Goal: Task Accomplishment & Management: Manage account settings

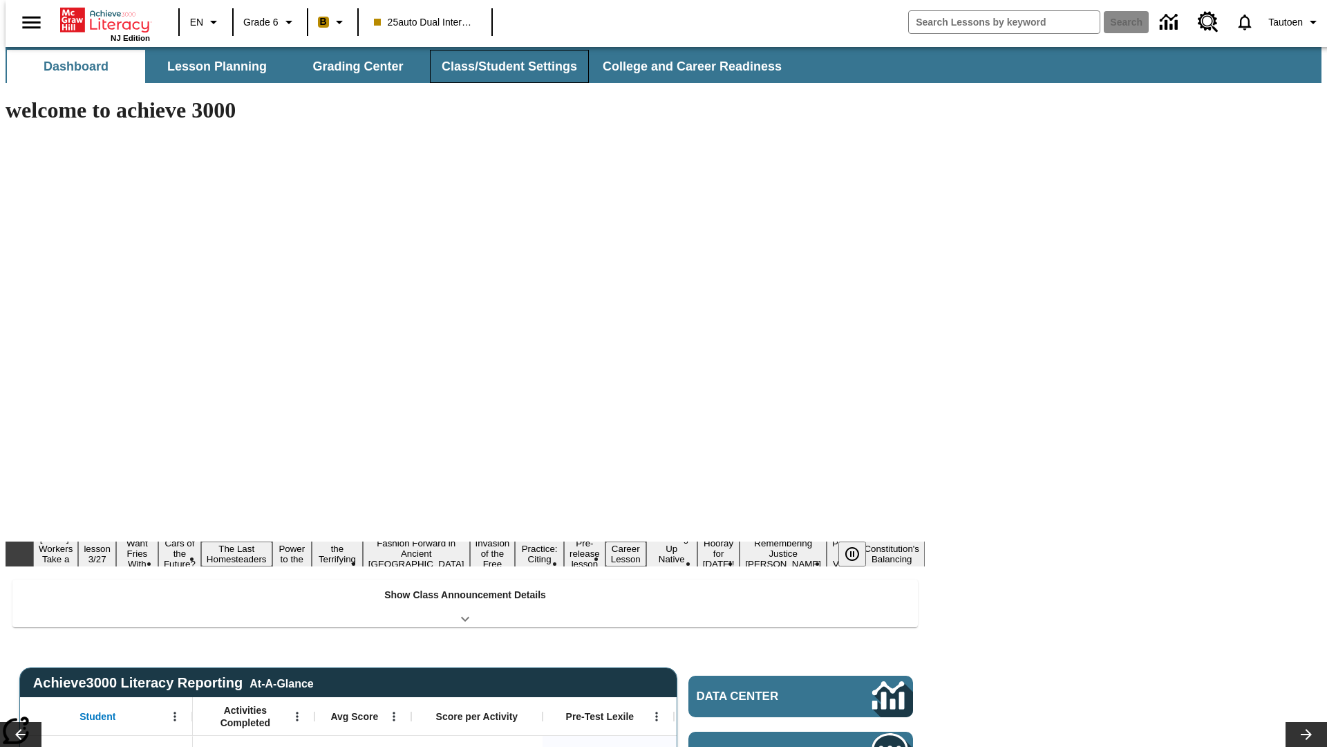
click at [502, 66] on button "Class/Student Settings" at bounding box center [509, 66] width 159 height 33
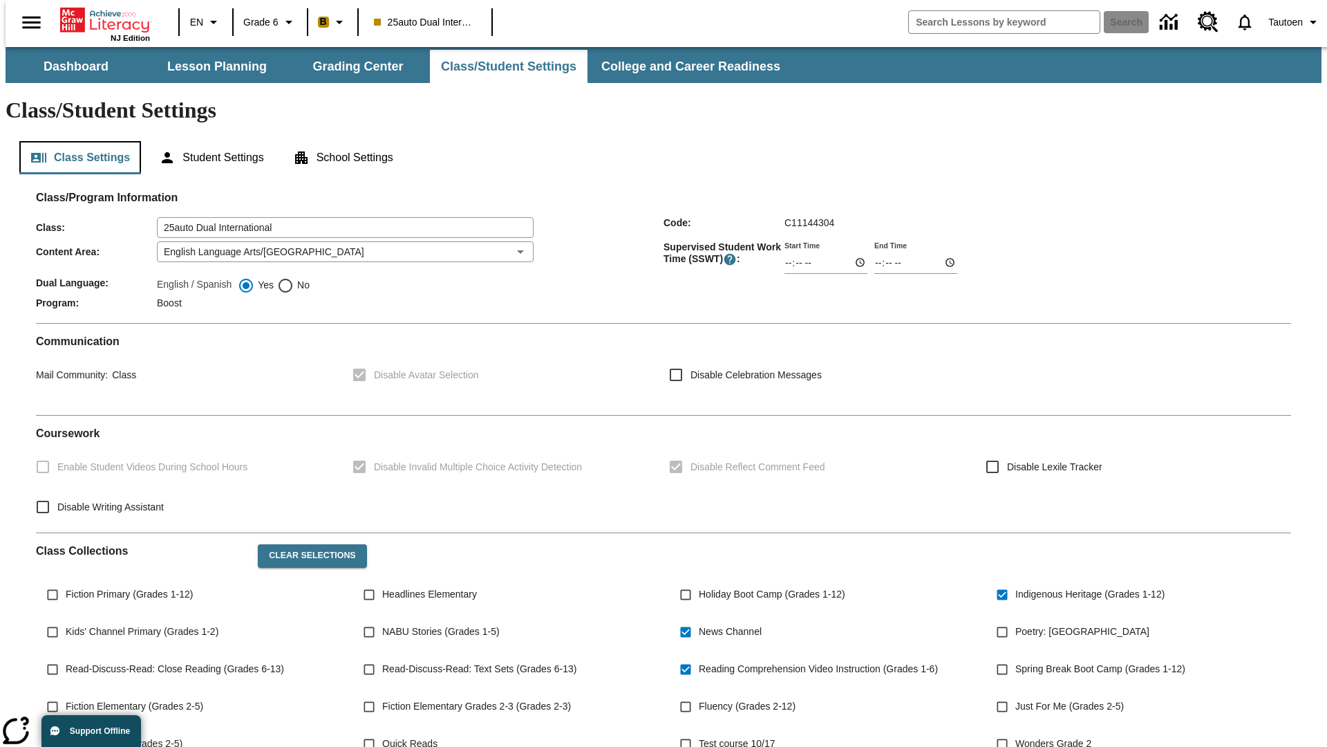
click at [75, 141] on button "Class Settings" at bounding box center [80, 157] width 122 height 33
click at [294, 278] on span "No" at bounding box center [302, 285] width 16 height 15
click at [294, 277] on input "No" at bounding box center [285, 285] width 17 height 17
radio input "true"
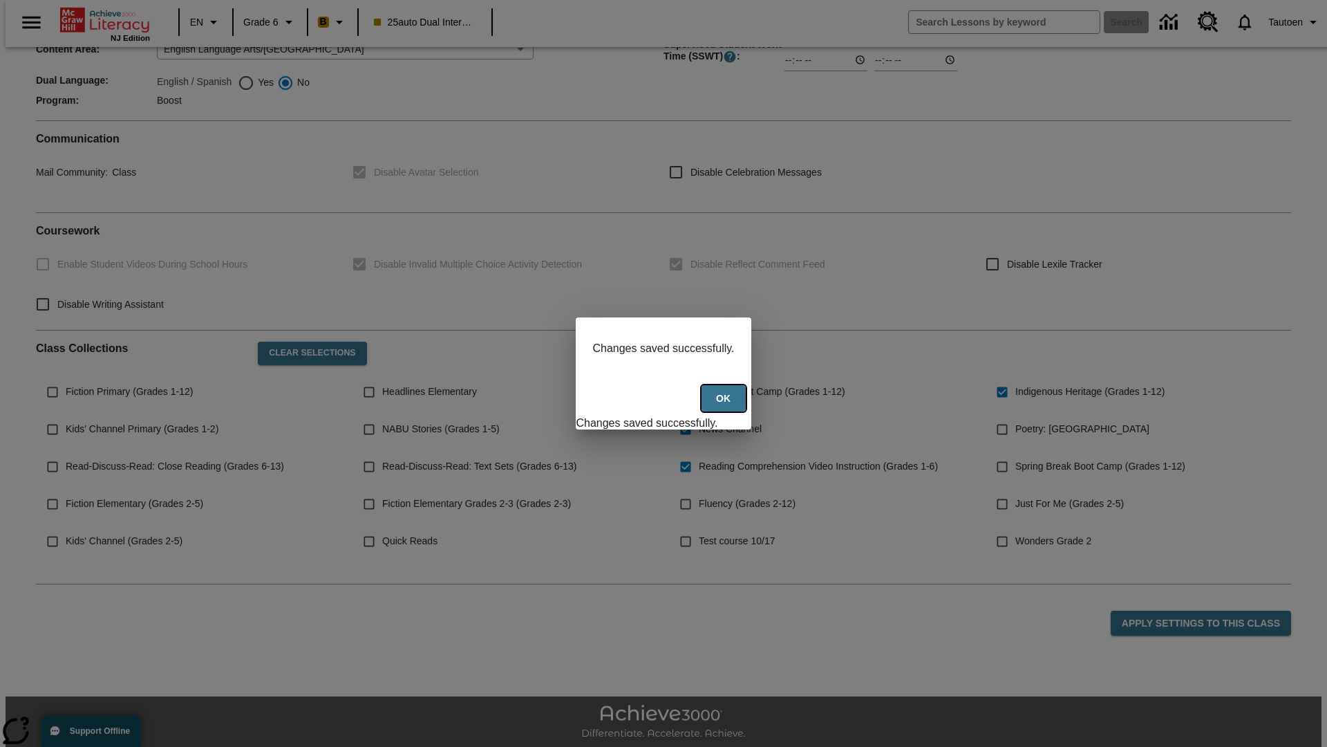
click at [725, 406] on button "Ok" at bounding box center [724, 398] width 44 height 27
